Goal: Task Accomplishment & Management: Complete application form

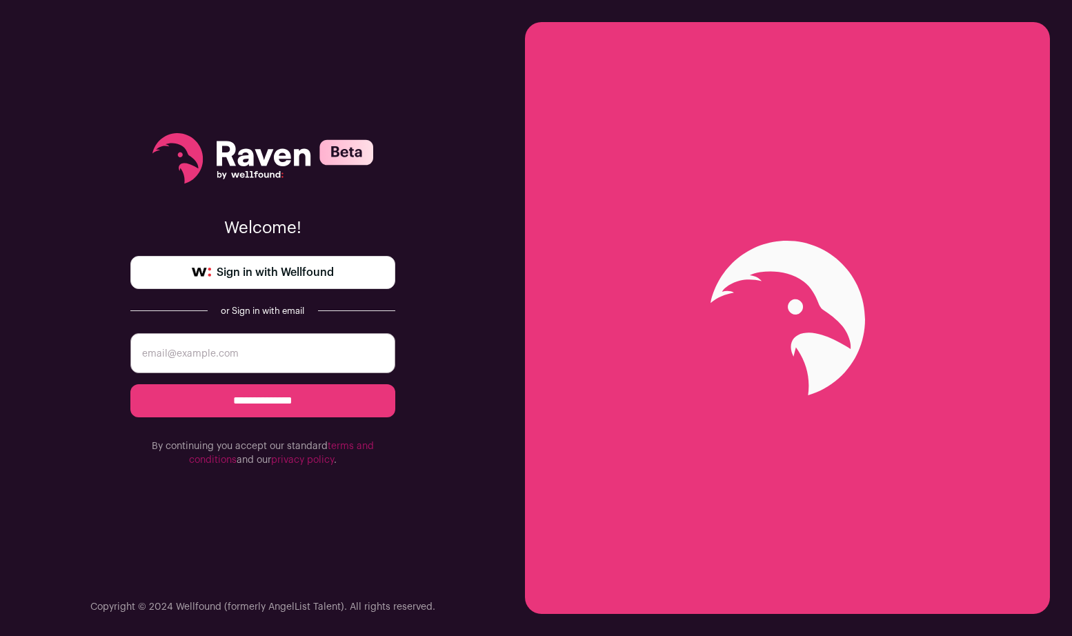
click at [334, 268] on link "Sign in with Wellfound" at bounding box center [262, 272] width 265 height 33
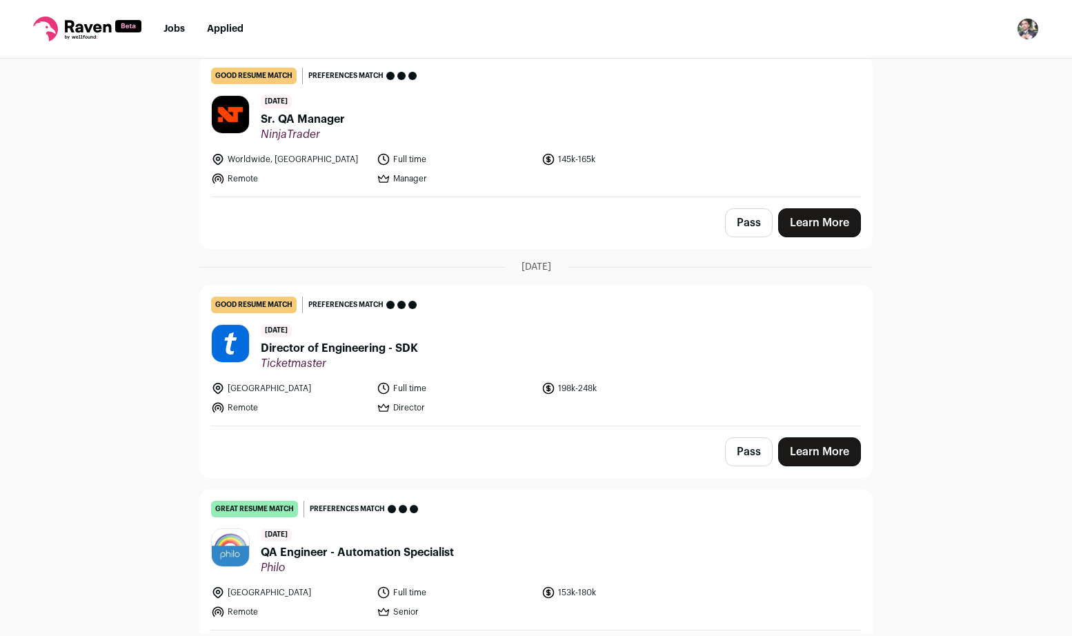
scroll to position [216, 0]
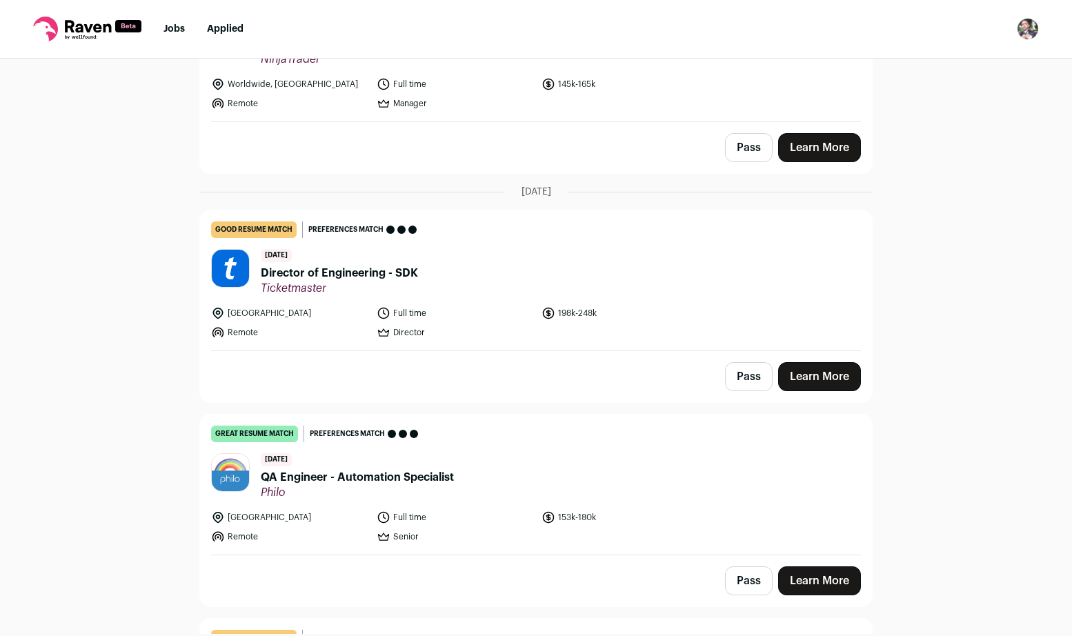
click at [340, 269] on span "Director of Engineering - SDK" at bounding box center [339, 273] width 157 height 17
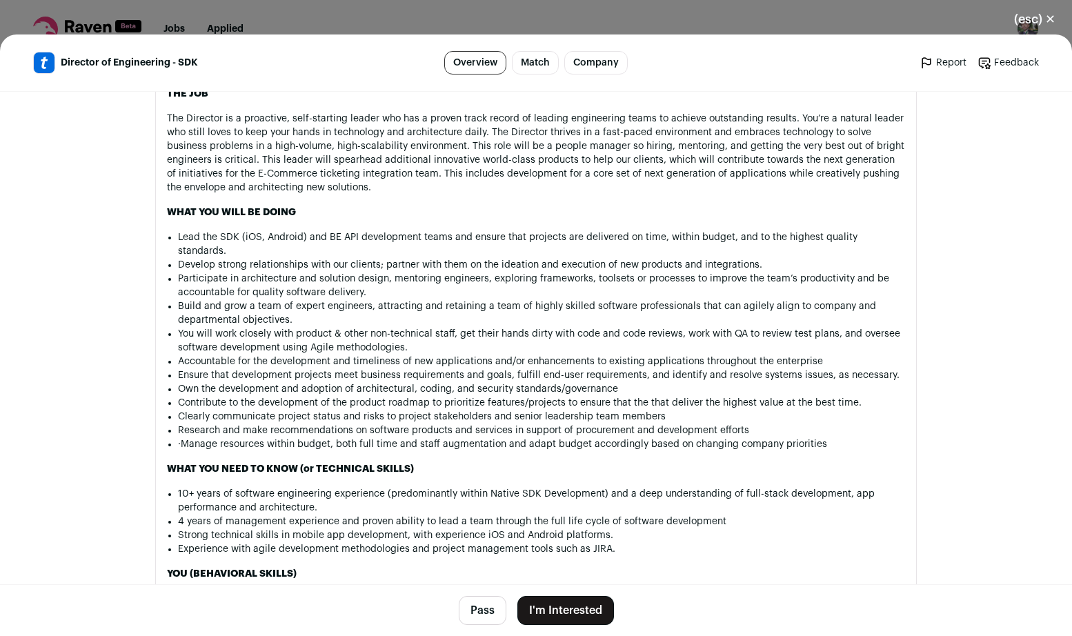
scroll to position [968, 0]
click at [482, 600] on button "Pass" at bounding box center [483, 610] width 48 height 29
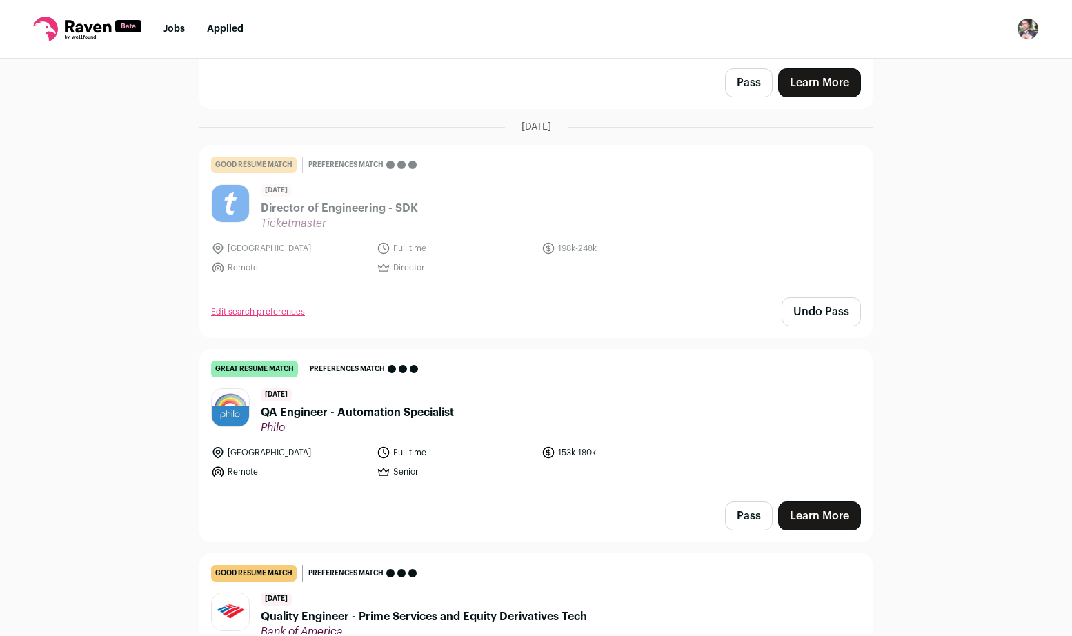
scroll to position [285, 0]
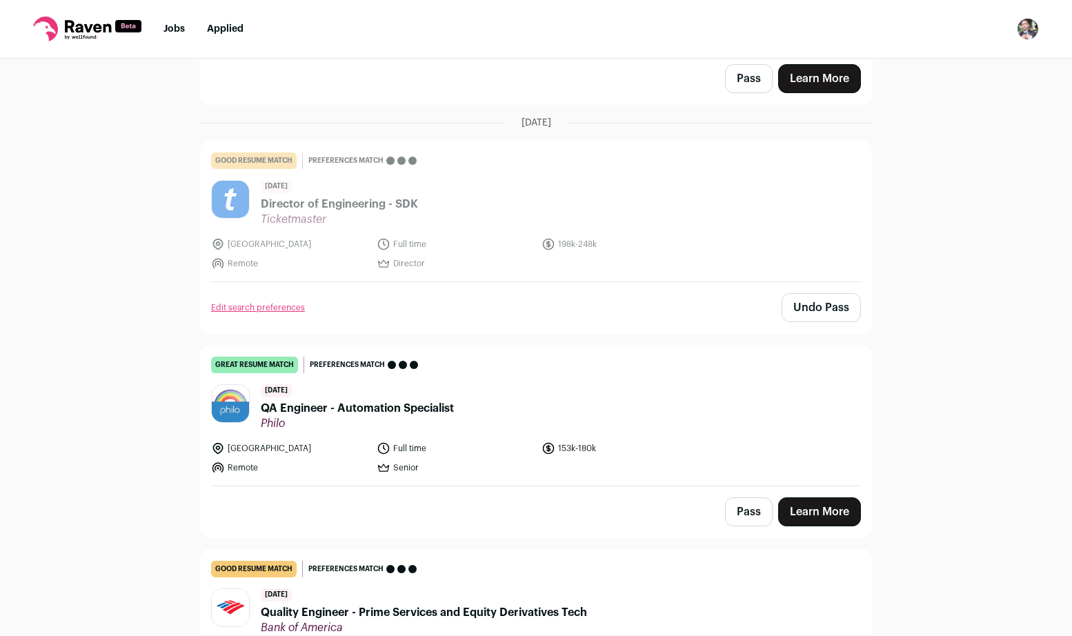
click at [324, 409] on span "QA Engineer - Automation Specialist" at bounding box center [357, 408] width 193 height 17
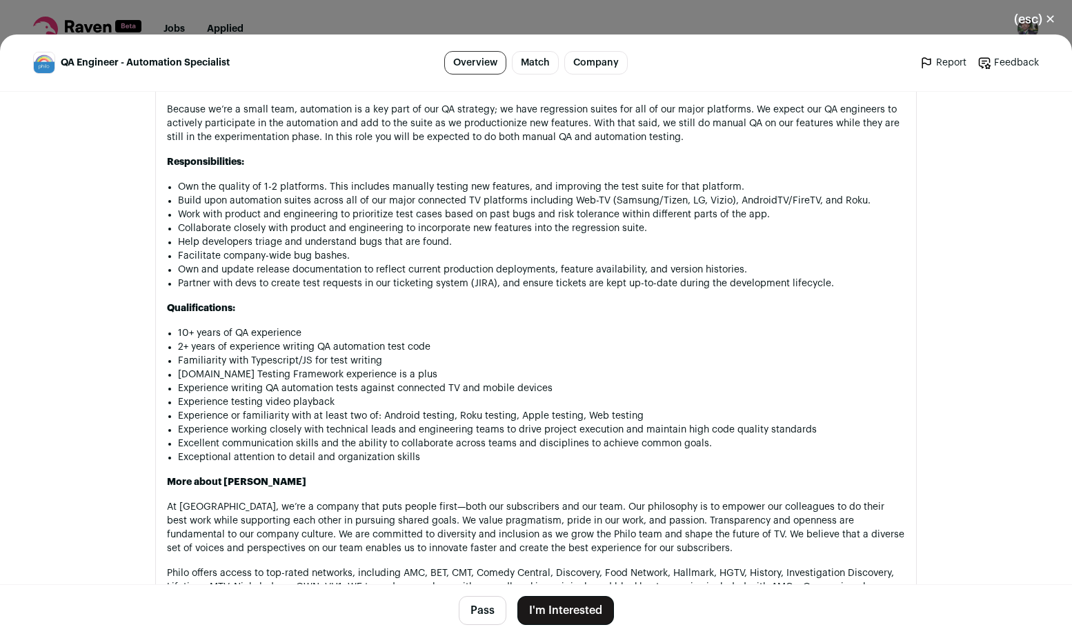
scroll to position [885, 0]
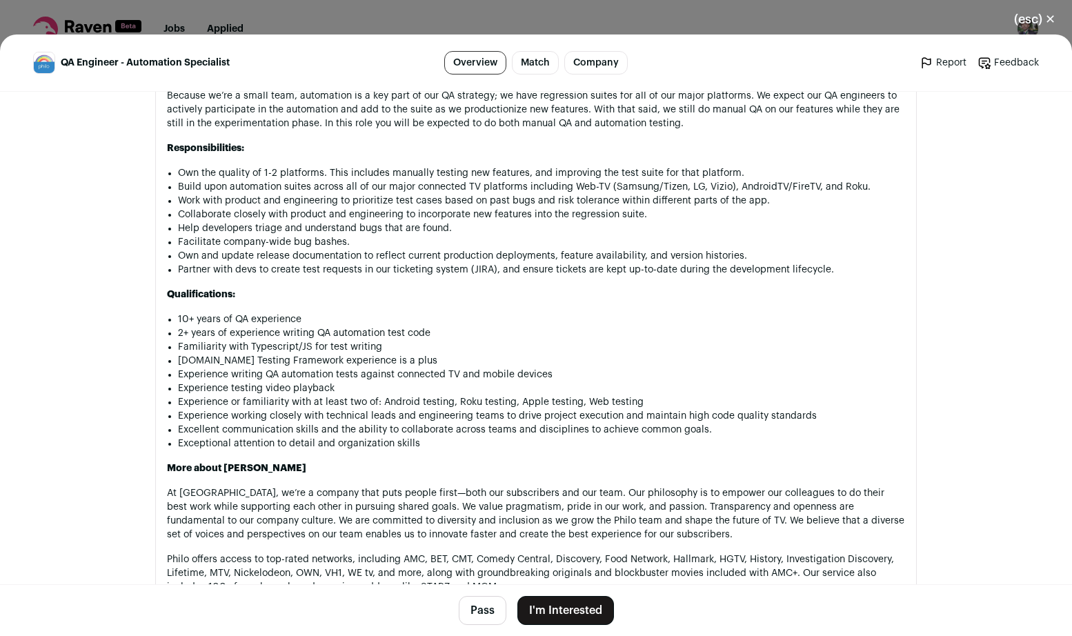
click at [553, 607] on button "I'm Interested" at bounding box center [565, 610] width 97 height 29
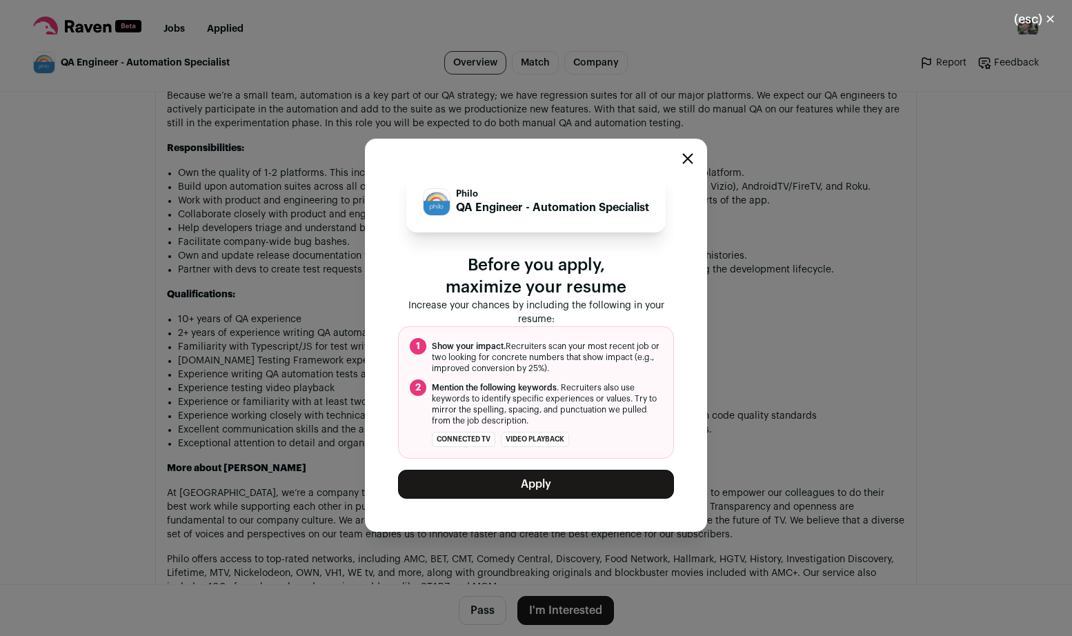
click at [595, 477] on button "Apply" at bounding box center [536, 484] width 276 height 29
